Goal: Obtain resource: Download file/media

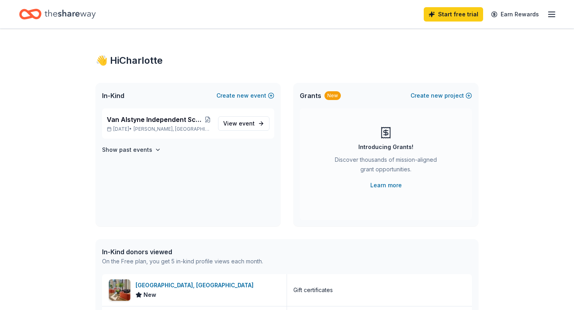
click at [192, 118] on span "Van Alstyne Independent School District's Annual Fall Festival" at bounding box center [155, 120] width 97 height 10
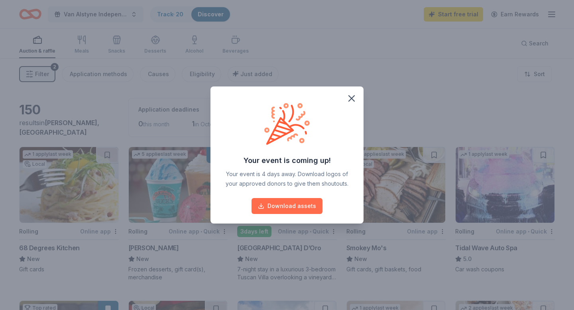
click at [292, 207] on button "Download assets" at bounding box center [287, 206] width 71 height 16
click at [353, 98] on icon "button" at bounding box center [352, 99] width 6 height 6
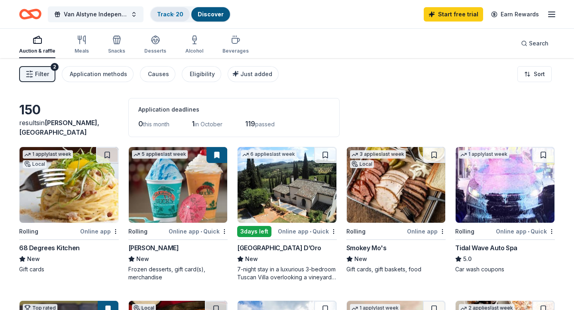
click at [163, 16] on link "Track · 20" at bounding box center [170, 14] width 26 height 7
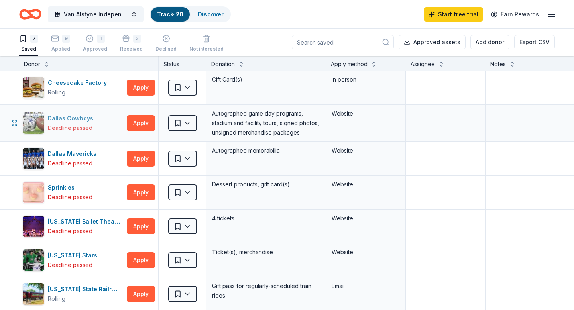
click at [55, 118] on div "Dallas Cowboys" at bounding box center [72, 119] width 49 height 10
